Goal: Obtain resource: Download file/media

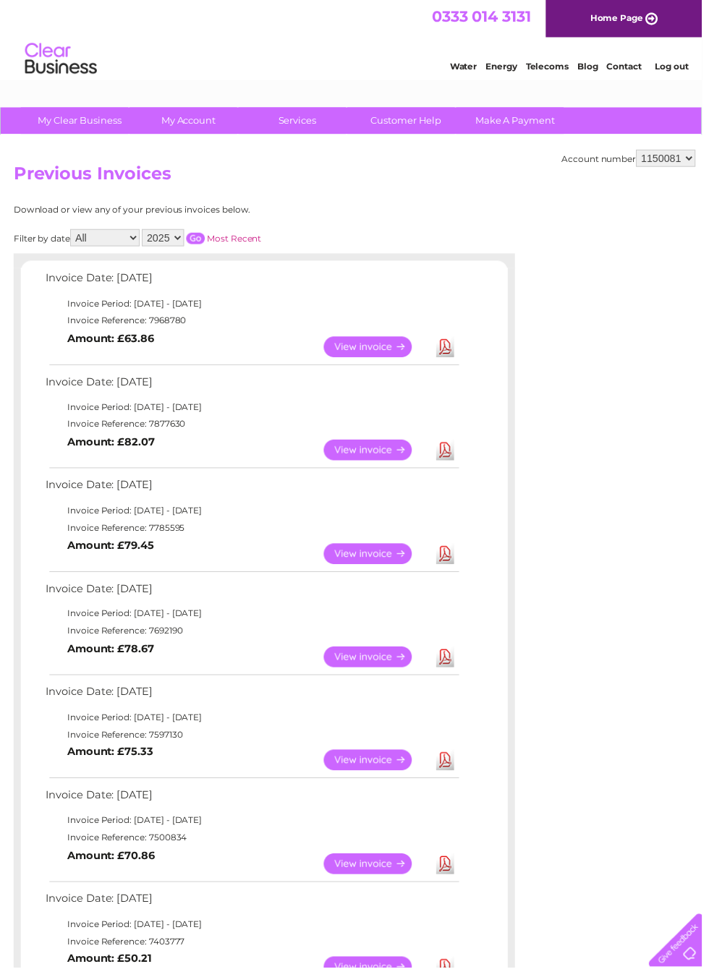
click at [365, 559] on link "View" at bounding box center [380, 559] width 106 height 21
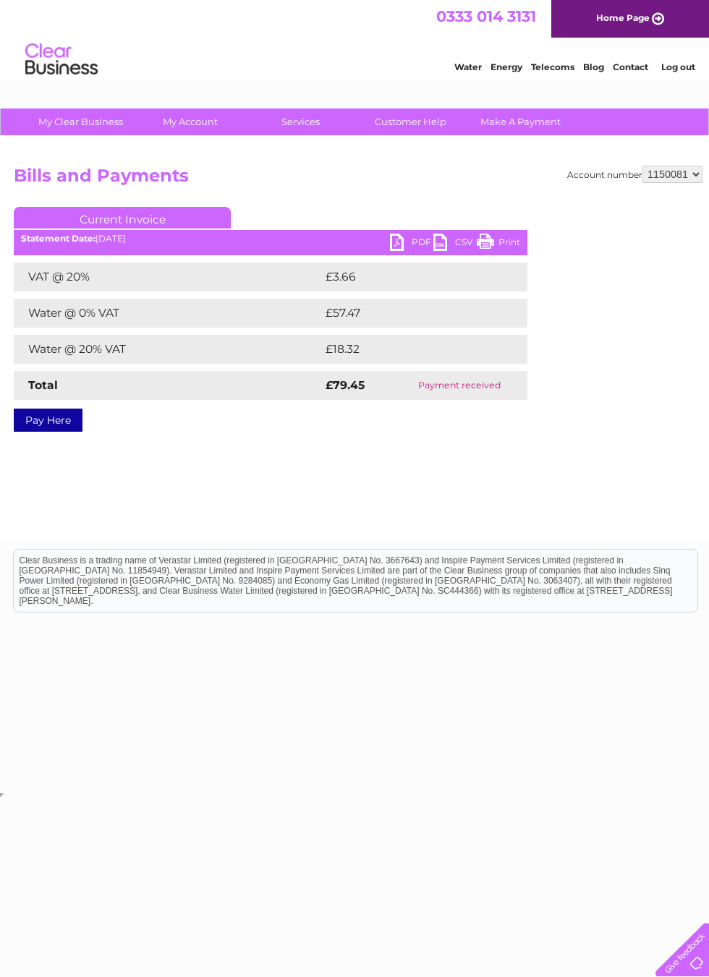
click at [402, 242] on link "PDF" at bounding box center [411, 244] width 43 height 21
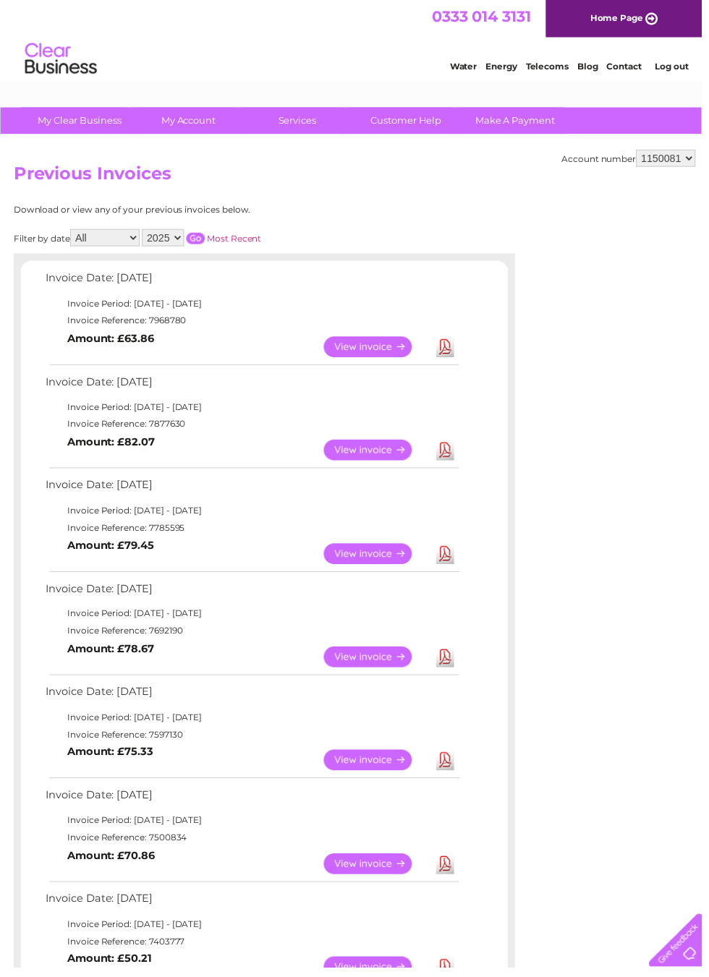
click at [369, 656] on link "View" at bounding box center [380, 663] width 106 height 21
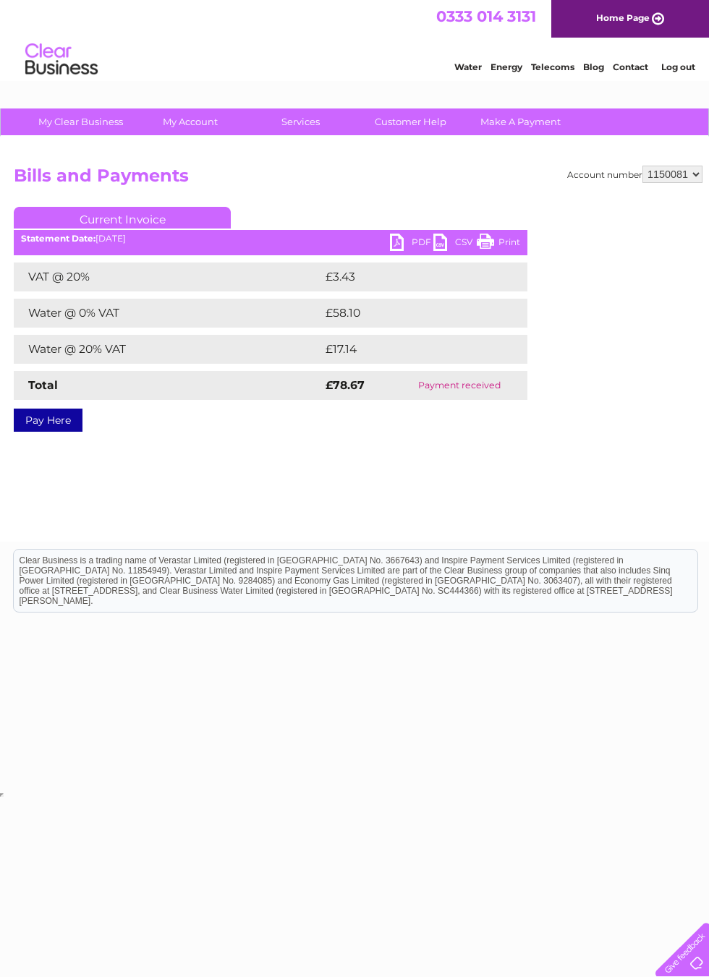
click at [408, 239] on link "PDF" at bounding box center [411, 244] width 43 height 21
